Goal: Information Seeking & Learning: Learn about a topic

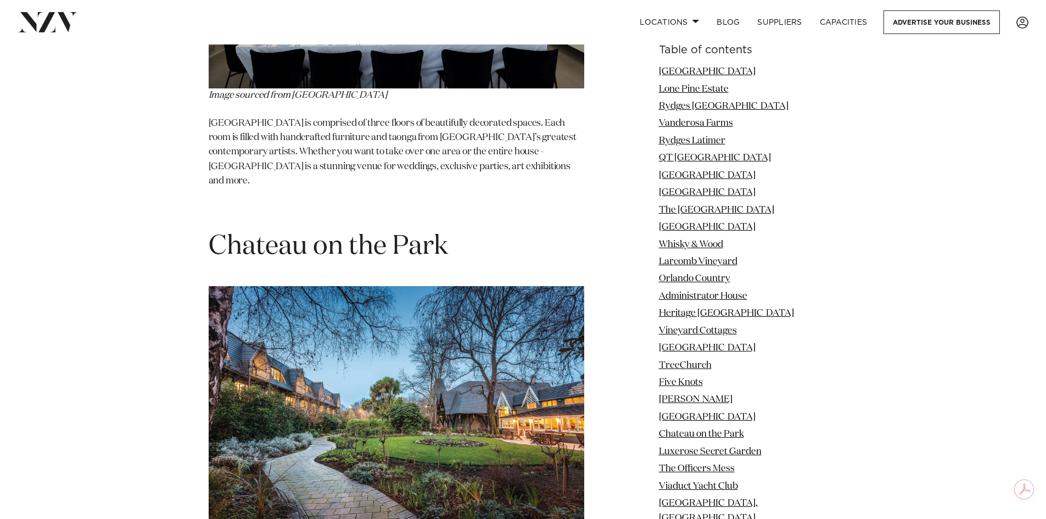
scroll to position [10326, 0]
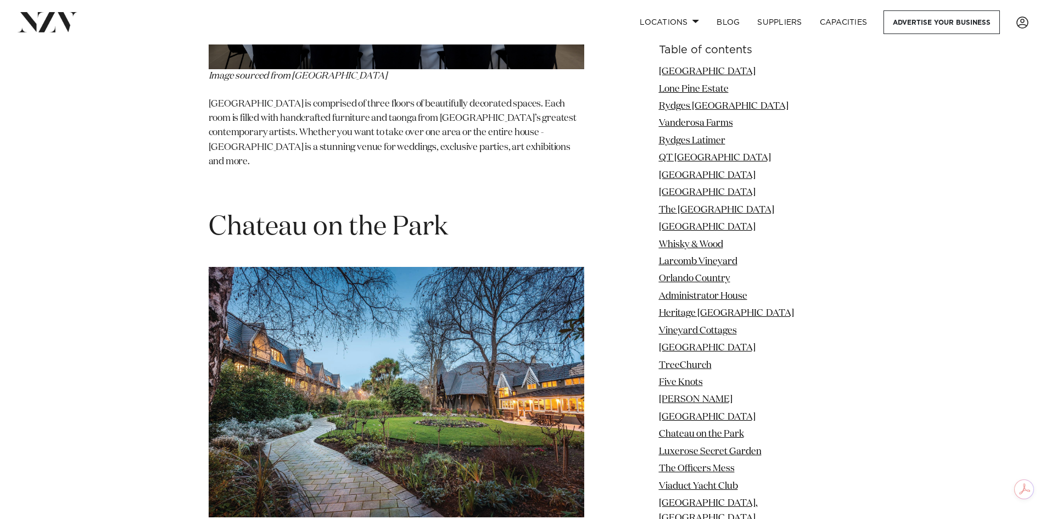
click at [392, 214] on span "Chateau on the Park" at bounding box center [328, 227] width 239 height 26
click at [374, 267] on img at bounding box center [397, 392] width 376 height 250
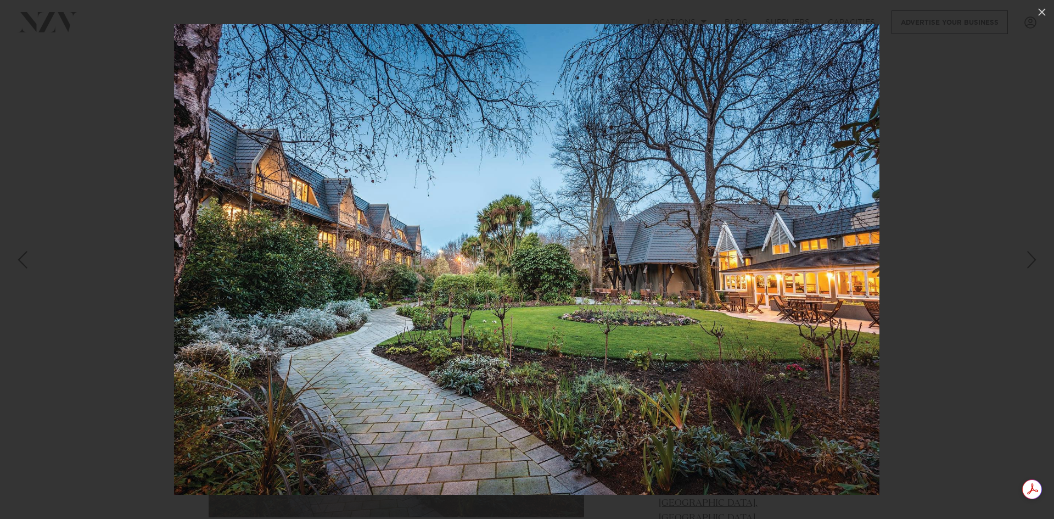
click at [950, 311] on div at bounding box center [527, 259] width 1054 height 519
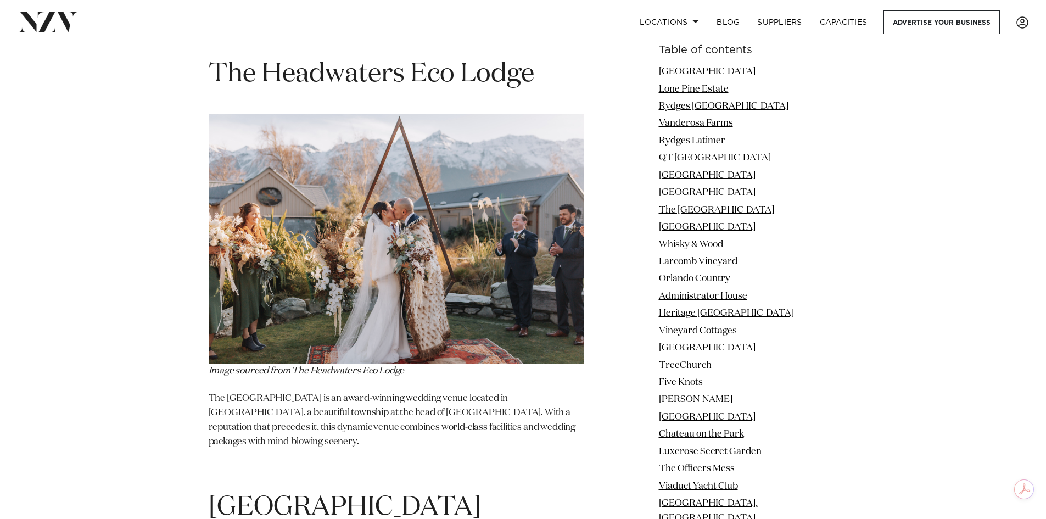
scroll to position [22626, 0]
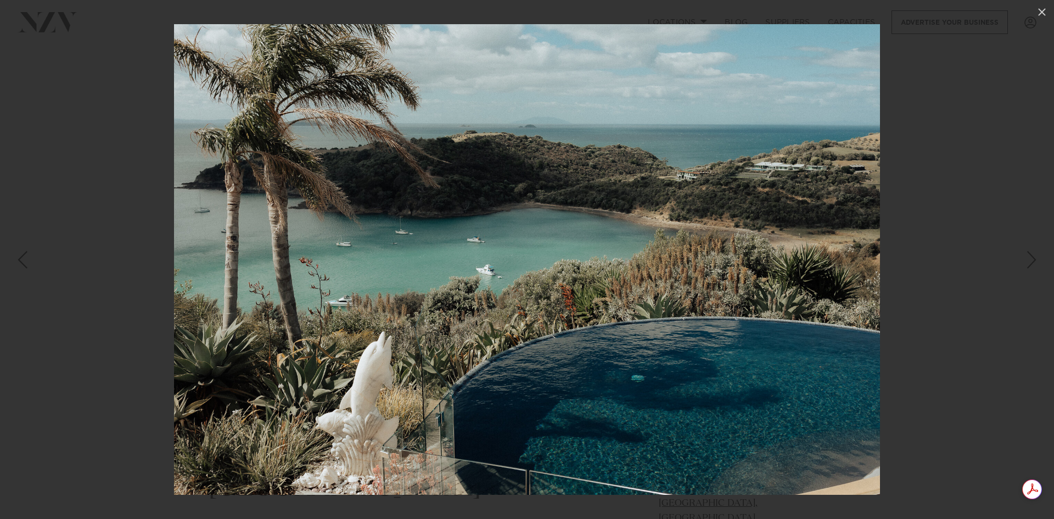
click at [935, 320] on div at bounding box center [527, 259] width 1054 height 519
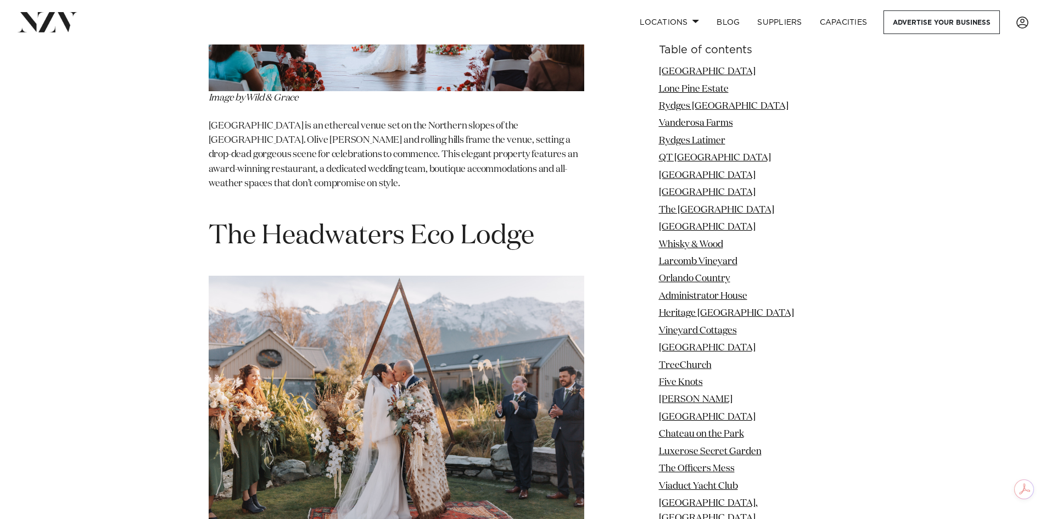
scroll to position [22406, 0]
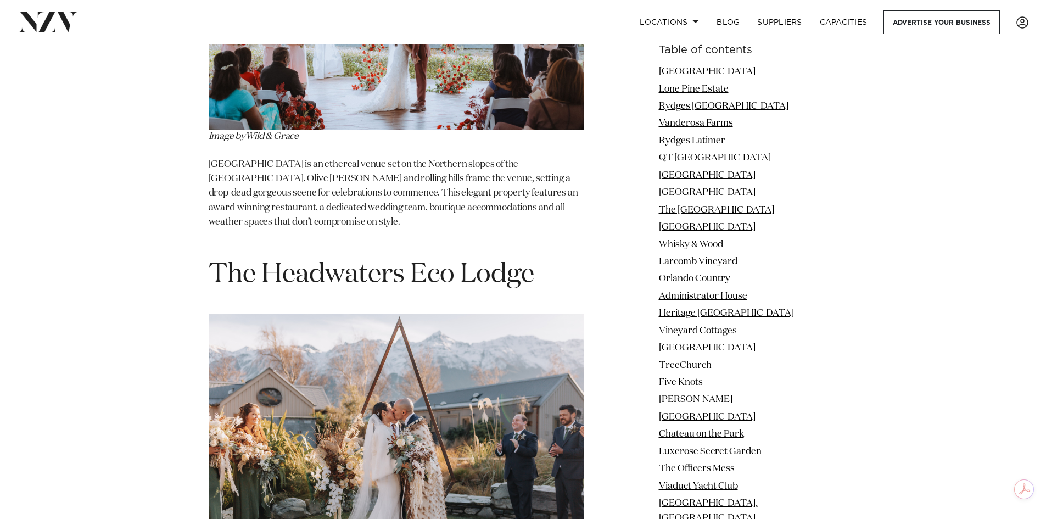
drag, startPoint x: 400, startPoint y: 336, endPoint x: 204, endPoint y: 334, distance: 196.0
copy span "[GEOGRAPHIC_DATA]"
